Goal: Browse casually: Explore the website without a specific task or goal

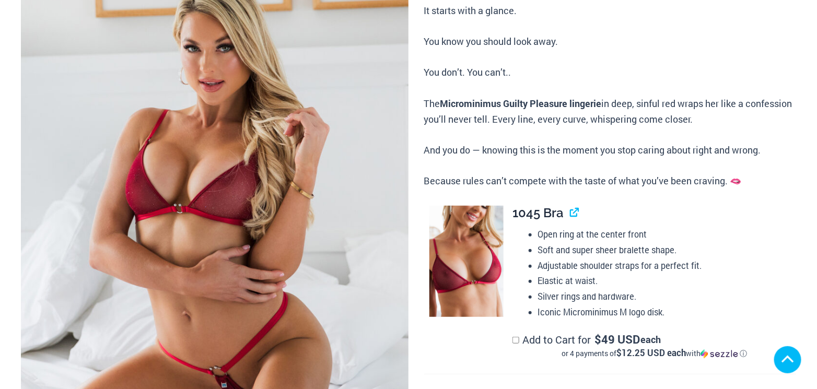
scroll to position [275, 0]
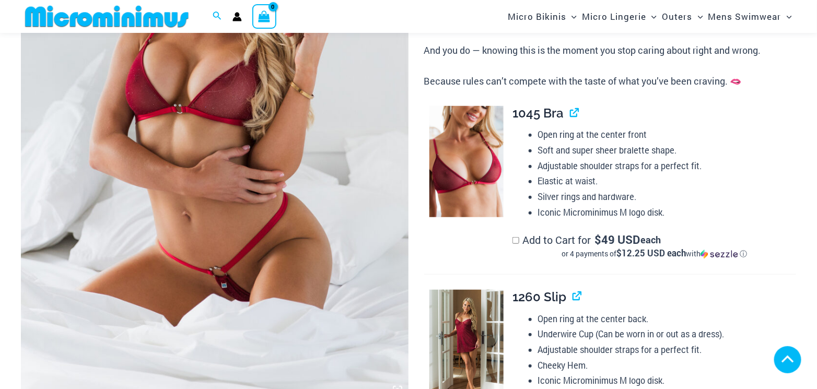
click at [244, 169] on img at bounding box center [215, 111] width 388 height 582
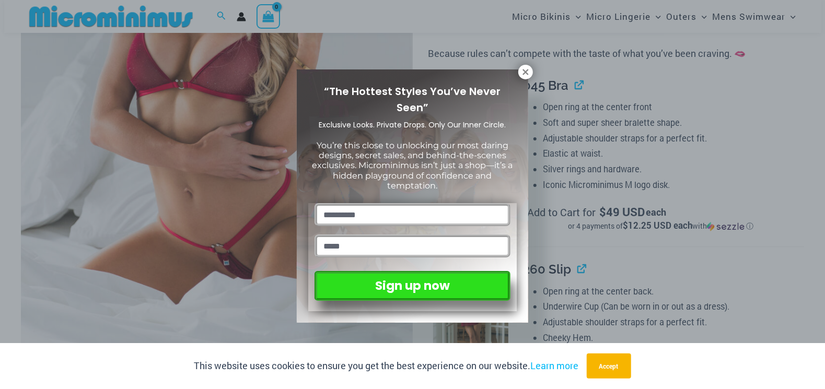
click at [525, 72] on icon at bounding box center [525, 72] width 6 height 6
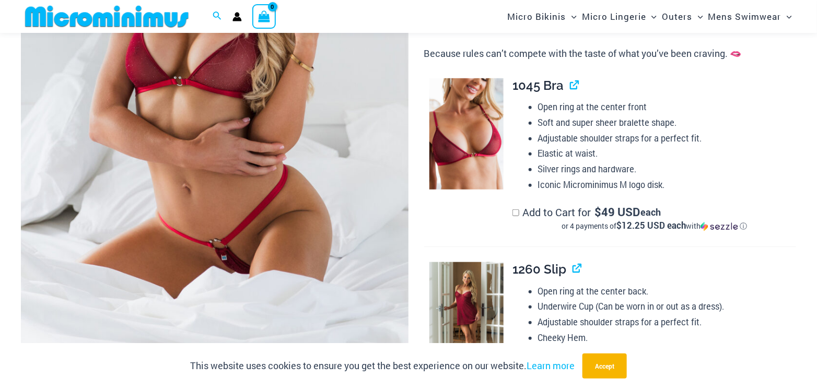
click at [321, 147] on img at bounding box center [215, 83] width 388 height 582
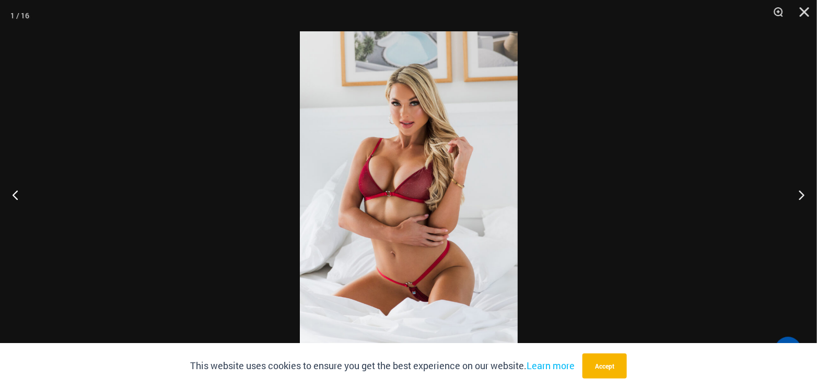
click at [419, 180] on img at bounding box center [409, 194] width 218 height 327
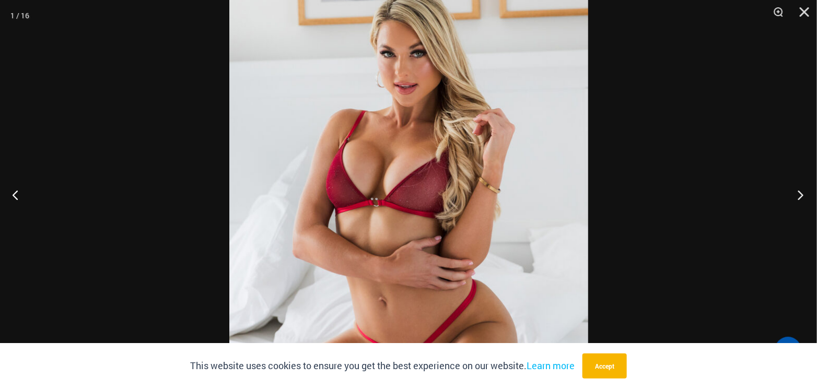
click at [798, 194] on button "Next" at bounding box center [797, 195] width 39 height 52
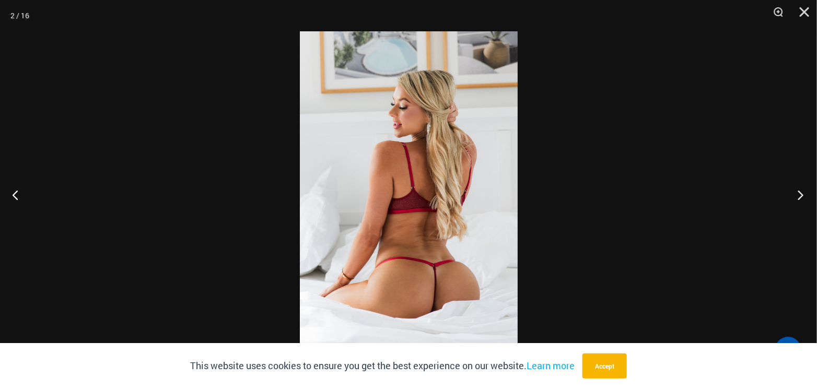
click at [798, 194] on button "Next" at bounding box center [797, 195] width 39 height 52
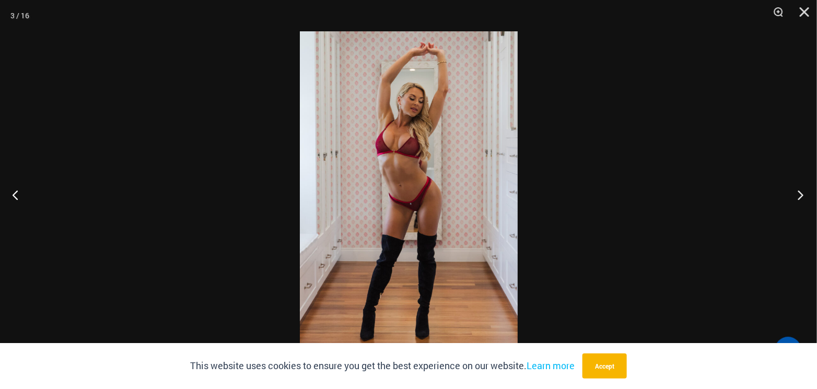
click at [798, 194] on button "Next" at bounding box center [797, 195] width 39 height 52
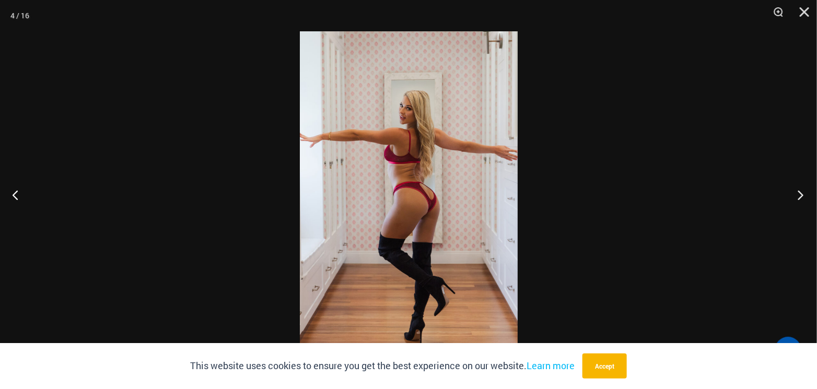
click at [798, 194] on button "Next" at bounding box center [797, 195] width 39 height 52
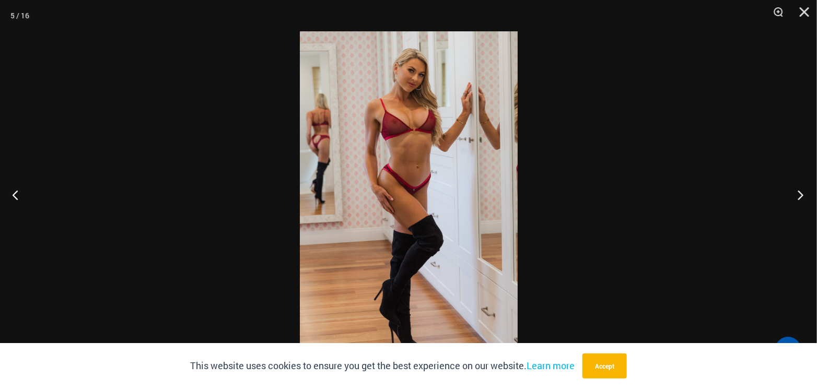
click at [798, 194] on button "Next" at bounding box center [797, 195] width 39 height 52
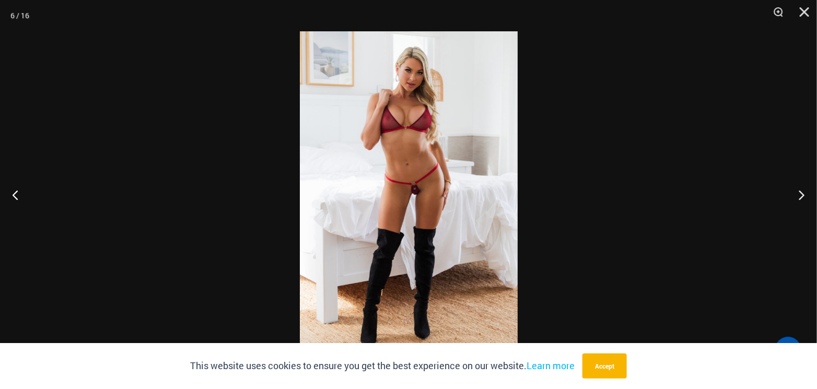
click at [444, 176] on img at bounding box center [409, 194] width 218 height 327
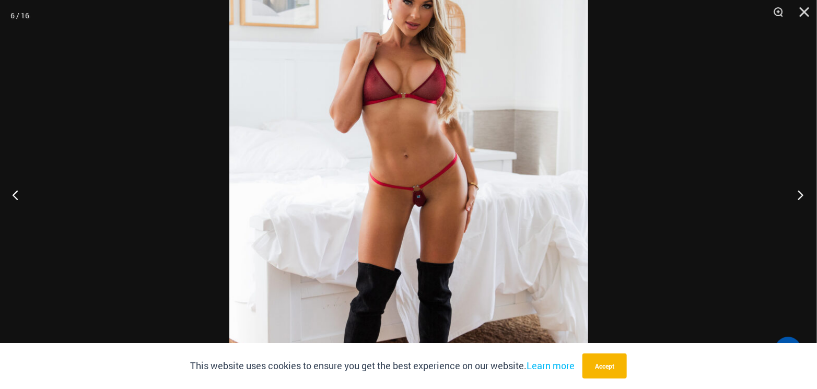
click at [799, 193] on button "Next" at bounding box center [797, 195] width 39 height 52
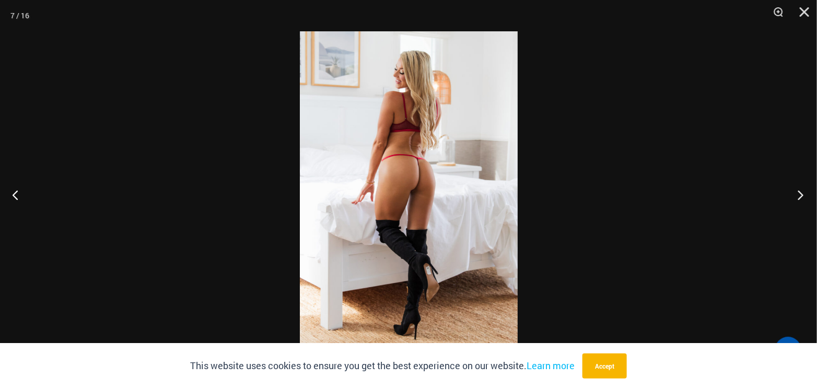
click at [799, 193] on button "Next" at bounding box center [797, 195] width 39 height 52
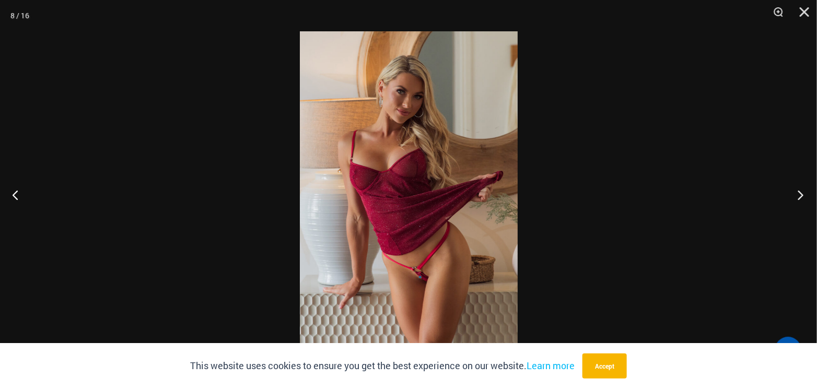
click at [799, 193] on button "Next" at bounding box center [797, 195] width 39 height 52
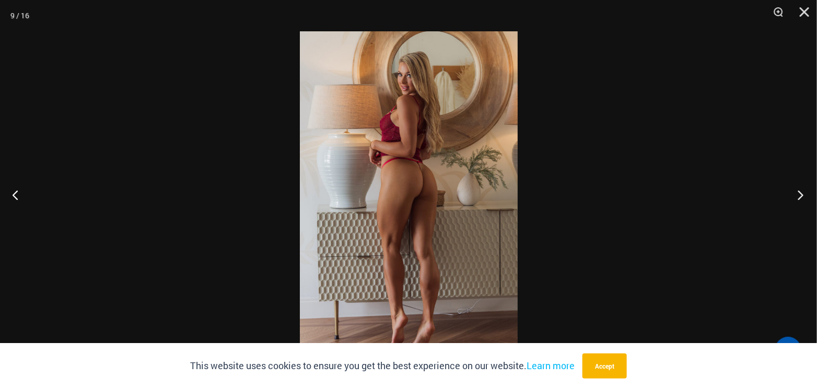
click at [799, 193] on button "Next" at bounding box center [797, 195] width 39 height 52
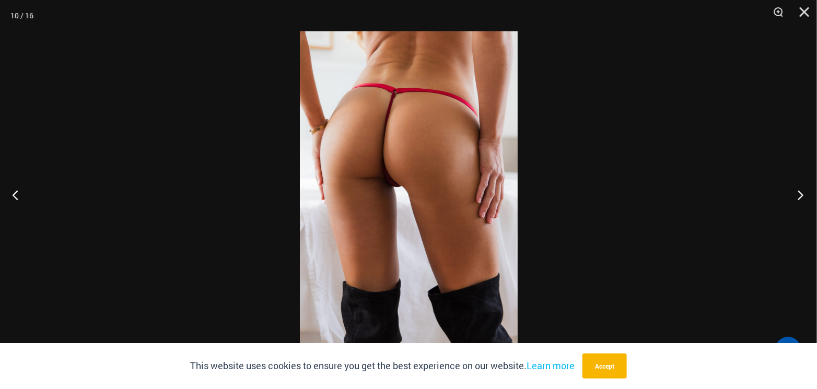
click at [799, 193] on button "Next" at bounding box center [797, 195] width 39 height 52
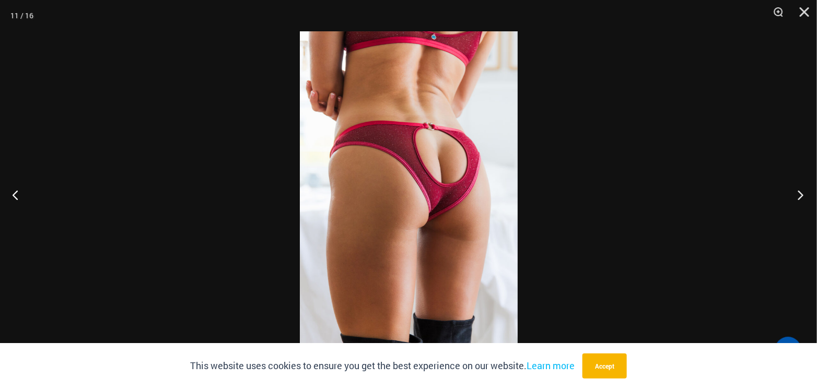
click at [799, 193] on button "Next" at bounding box center [797, 195] width 39 height 52
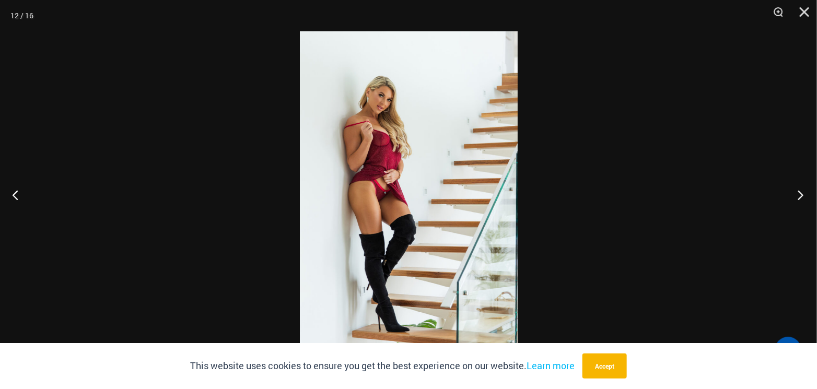
click at [799, 193] on button "Next" at bounding box center [797, 195] width 39 height 52
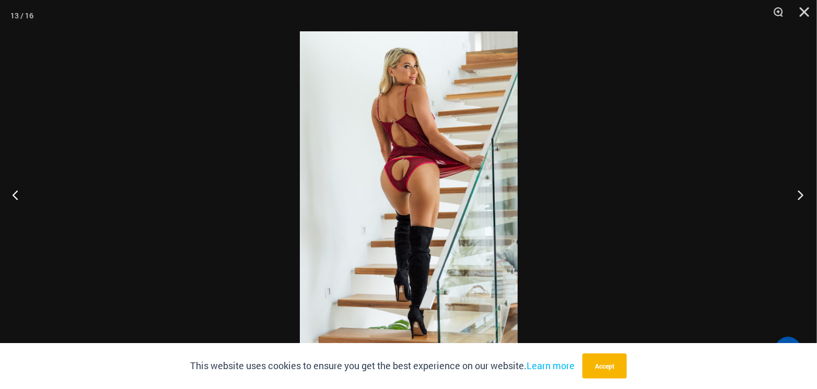
click at [799, 193] on button "Next" at bounding box center [797, 195] width 39 height 52
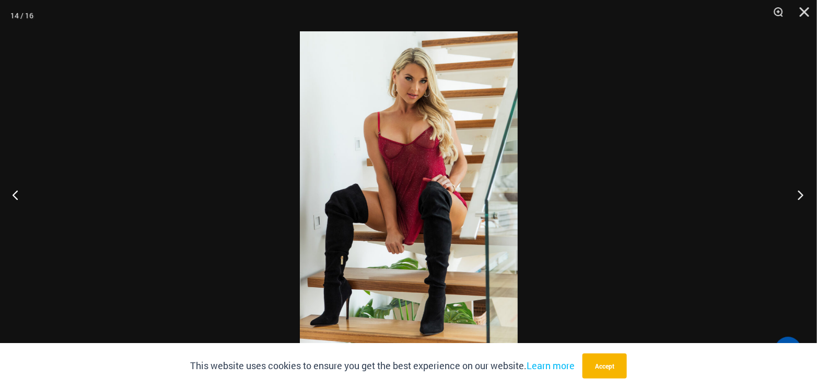
click at [799, 193] on button "Next" at bounding box center [797, 195] width 39 height 52
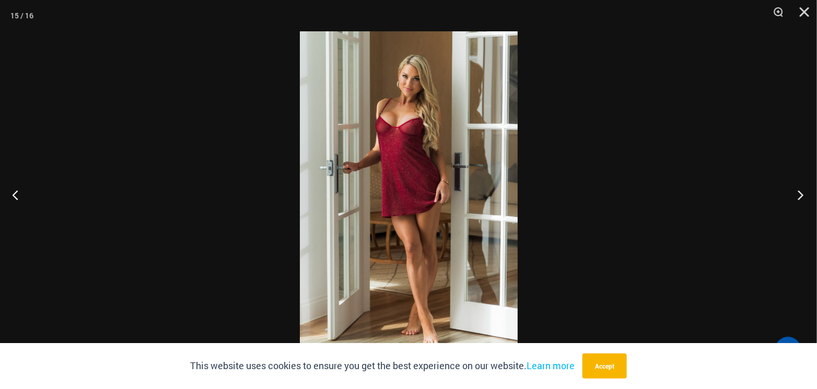
click at [799, 193] on button "Next" at bounding box center [797, 195] width 39 height 52
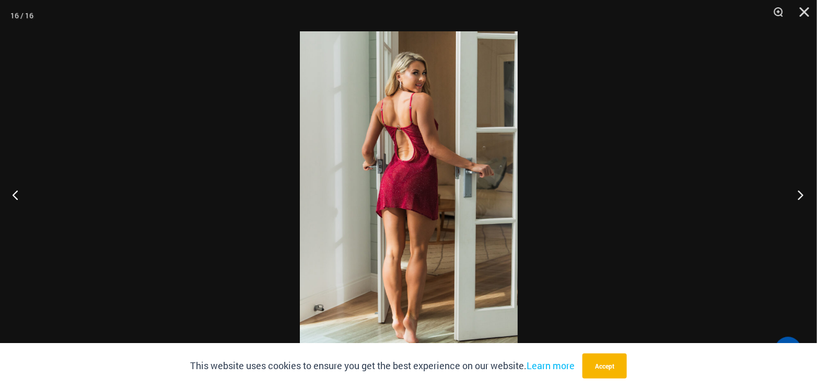
click at [799, 193] on button "Next" at bounding box center [797, 195] width 39 height 52
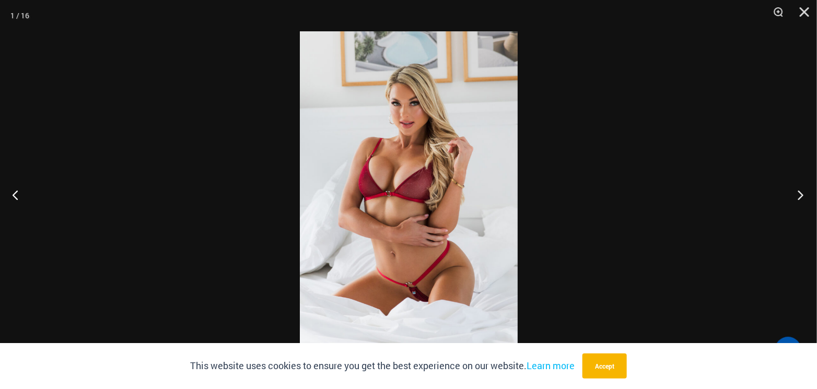
click at [799, 193] on button "Next" at bounding box center [797, 195] width 39 height 52
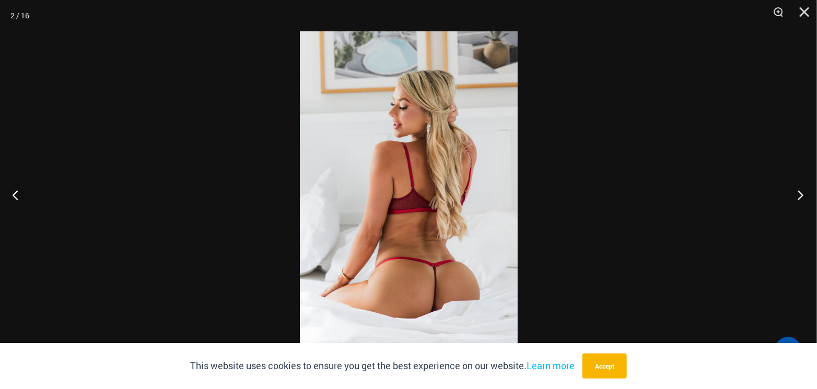
click at [799, 193] on button "Next" at bounding box center [797, 195] width 39 height 52
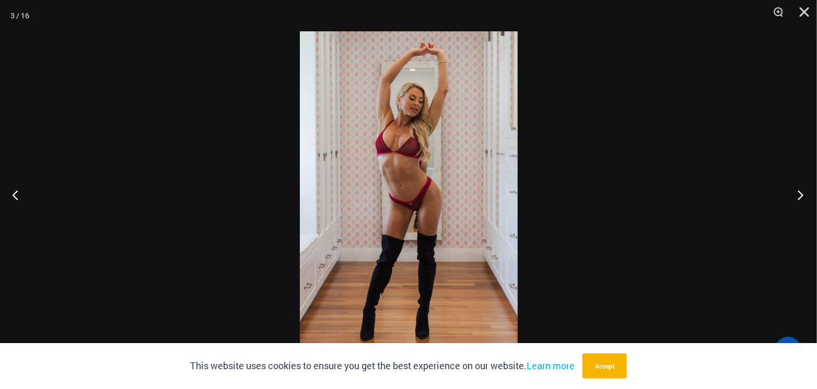
click at [799, 193] on button "Next" at bounding box center [797, 195] width 39 height 52
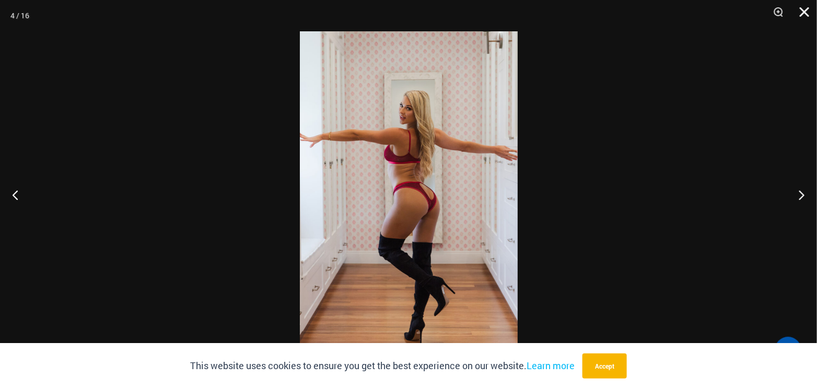
click at [804, 5] on button "Close" at bounding box center [801, 15] width 26 height 31
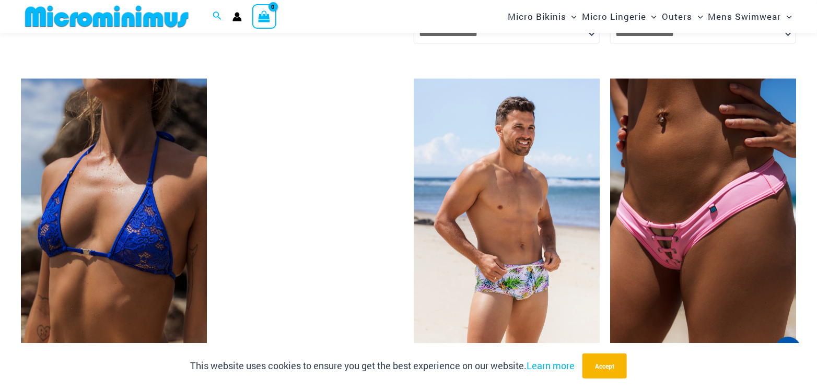
scroll to position [2811, 0]
